Goal: Navigation & Orientation: Find specific page/section

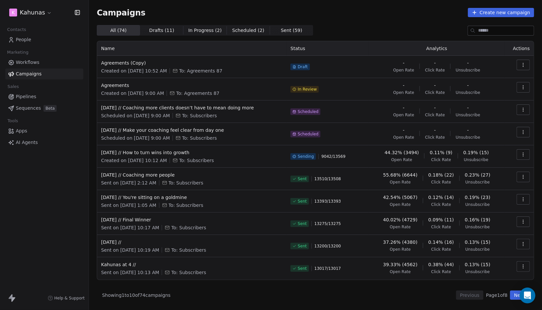
click at [19, 14] on html "K Kahunas Contacts People Marketing Workflows Campaigns Sales Pipelines Sequenc…" at bounding box center [271, 155] width 542 height 310
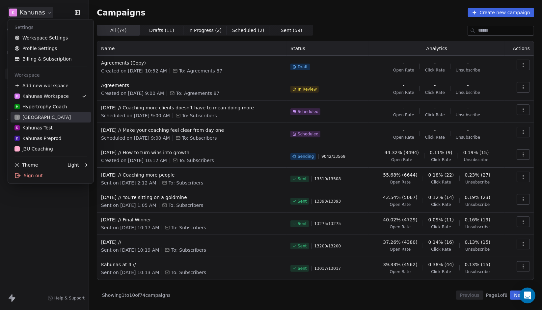
click at [48, 118] on div "J J3 University" at bounding box center [42, 117] width 56 height 7
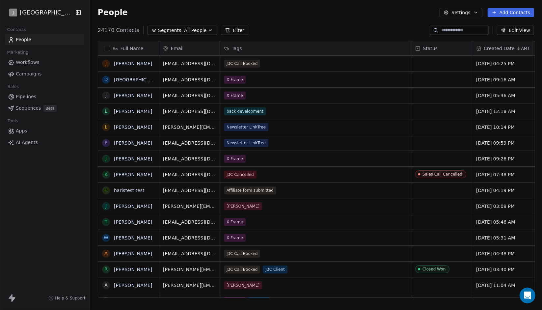
scroll to position [268, 448]
click at [39, 74] on span "Campaigns" at bounding box center [29, 73] width 26 height 7
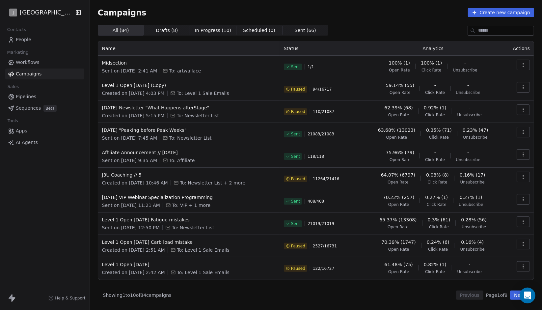
click at [52, 42] on link "People" at bounding box center [44, 39] width 79 height 11
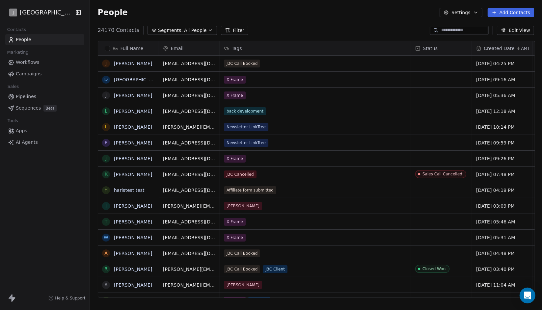
scroll to position [268, 448]
click at [49, 64] on link "Workflows" at bounding box center [44, 62] width 79 height 11
